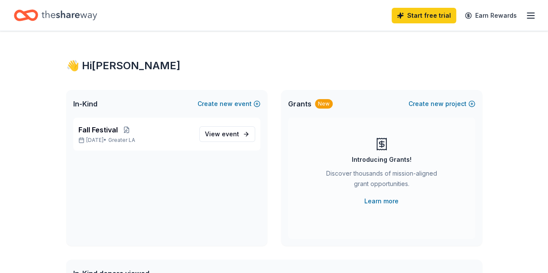
drag, startPoint x: 126, startPoint y: 142, endPoint x: 453, endPoint y: 133, distance: 327.4
click at [126, 142] on span "Greater LA" at bounding box center [121, 140] width 27 height 7
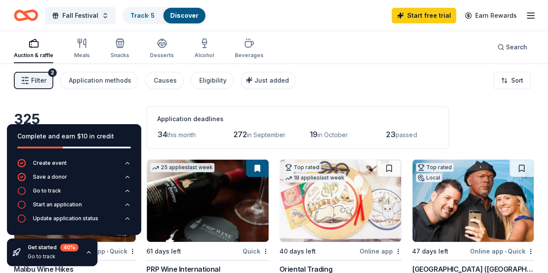
click at [323, 56] on div "Auction & raffle Meals Snacks Desserts Alcohol Beverages Search" at bounding box center [274, 47] width 520 height 32
click at [76, 141] on div "Complete and earn $10 in credit" at bounding box center [73, 136] width 113 height 10
click at [81, 146] on div "Complete and earn $10 in credit" at bounding box center [73, 141] width 113 height 21
click at [409, 51] on div "Auction & raffle Meals Snacks Desserts Alcohol Beverages Search" at bounding box center [274, 47] width 520 height 32
click at [411, 13] on link "Start free trial" at bounding box center [423, 16] width 64 height 16
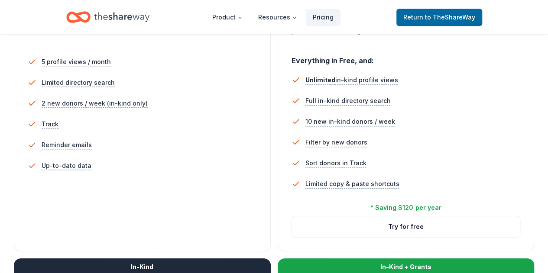
scroll to position [260, 0]
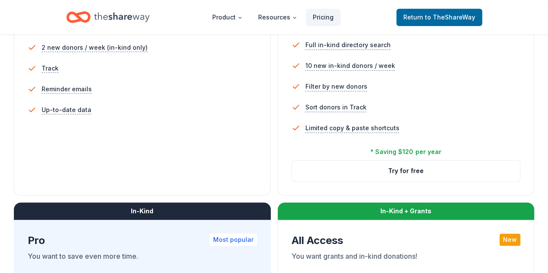
scroll to position [303, 0]
